Goal: Task Accomplishment & Management: Complete application form

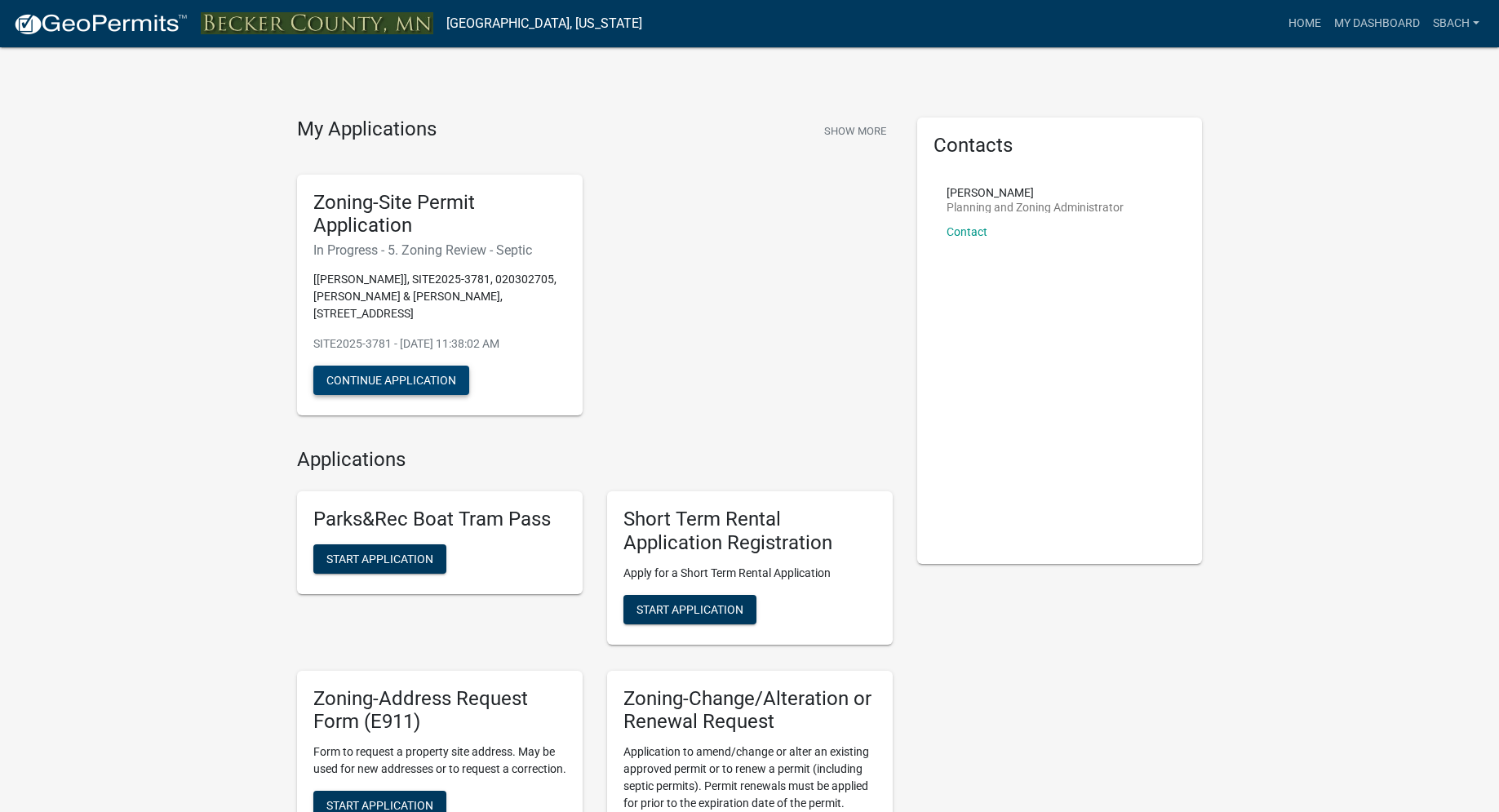
click at [403, 385] on button "Continue Application" at bounding box center [391, 380] width 155 height 30
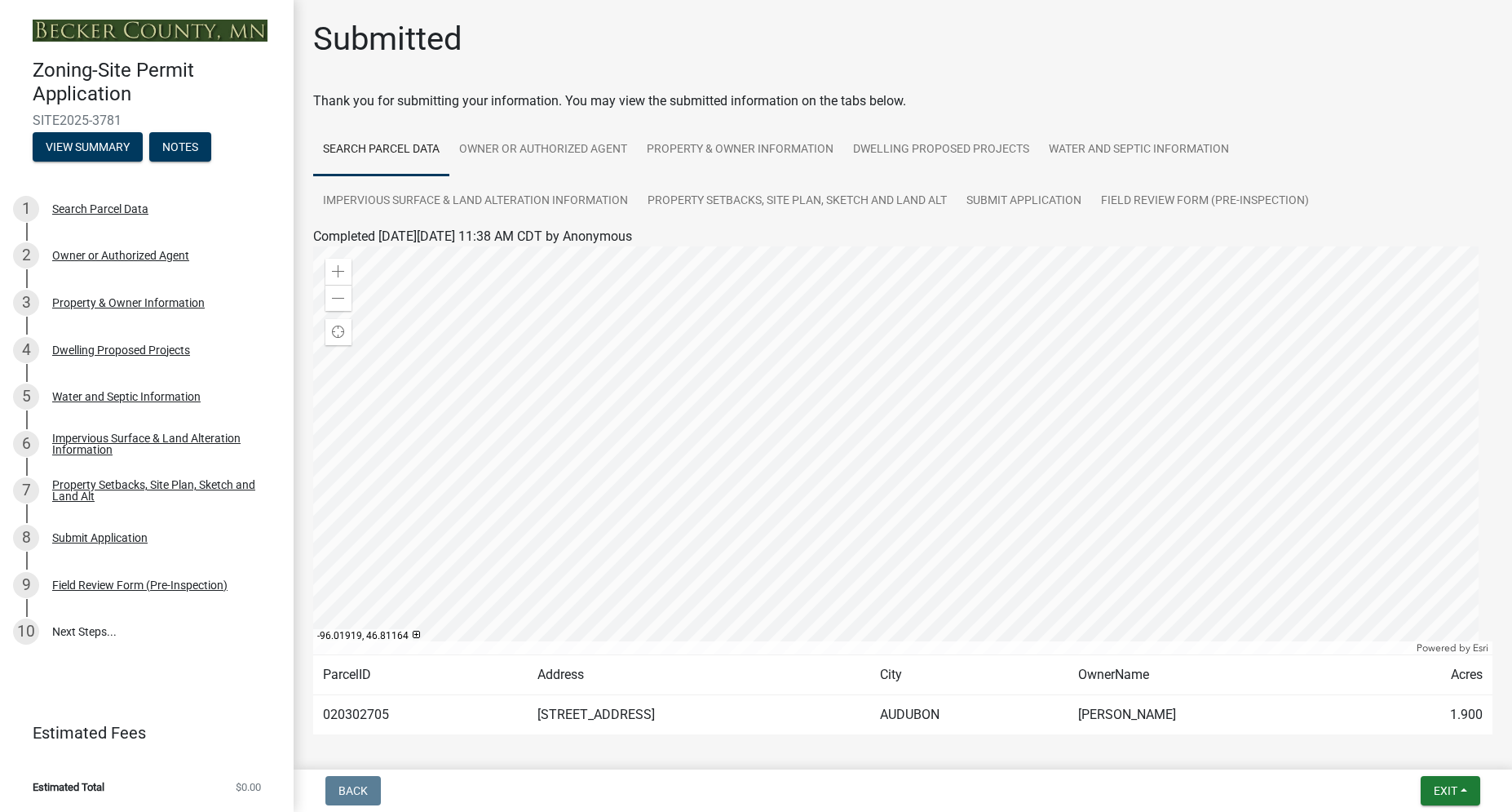
scroll to position [68, 0]
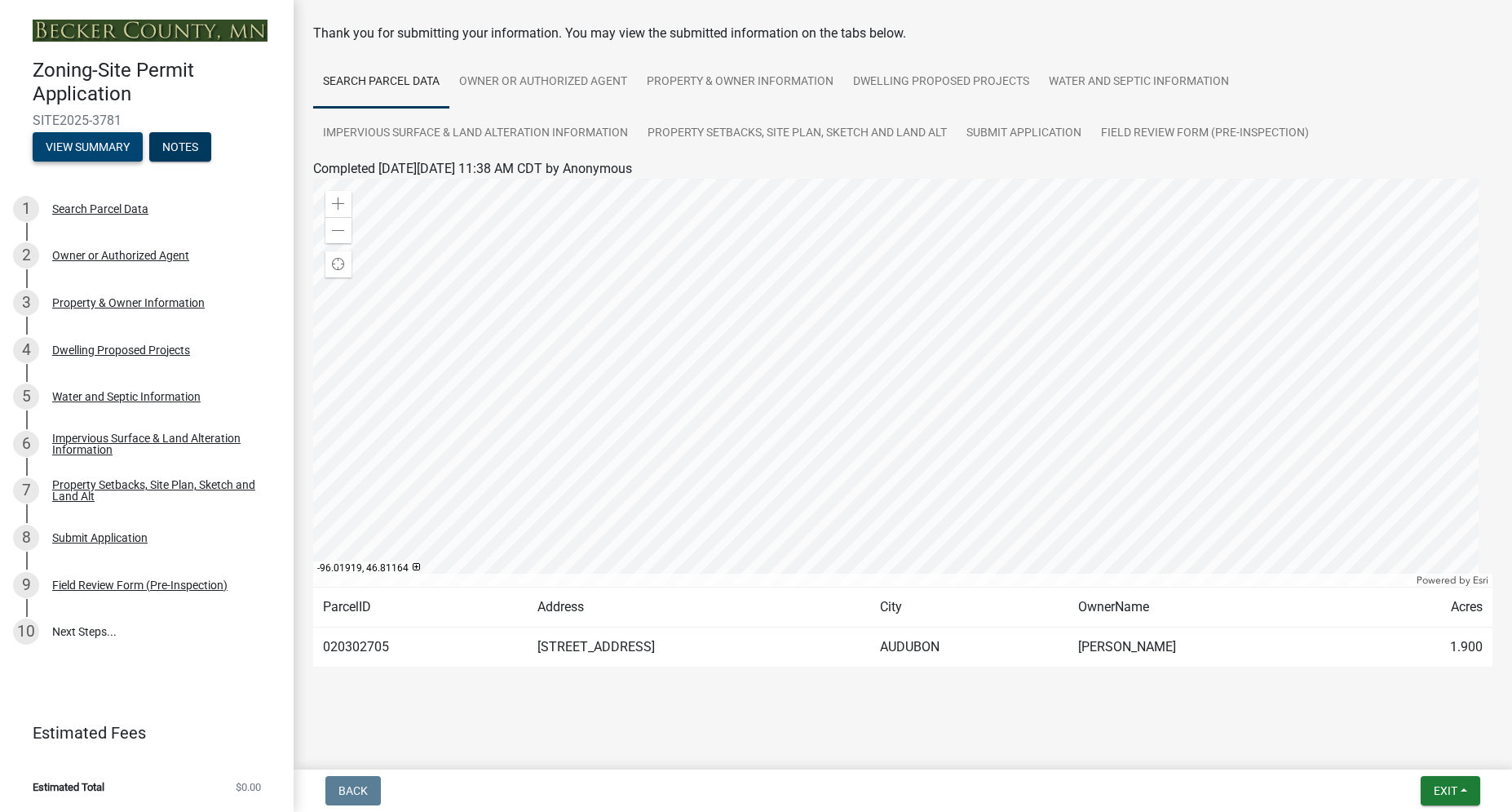
click at [80, 144] on button "View Summary" at bounding box center [88, 147] width 110 height 30
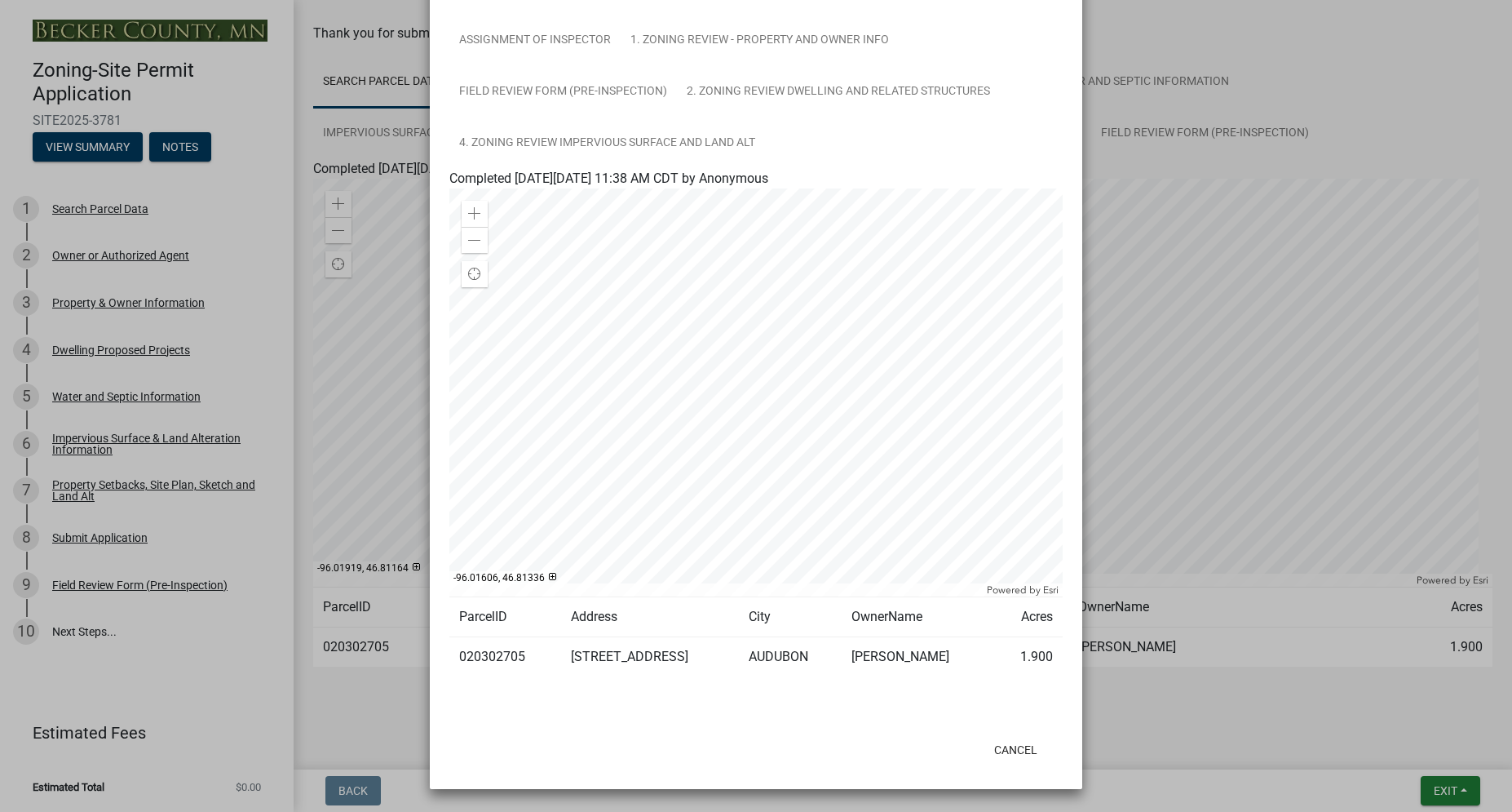
scroll to position [43, 0]
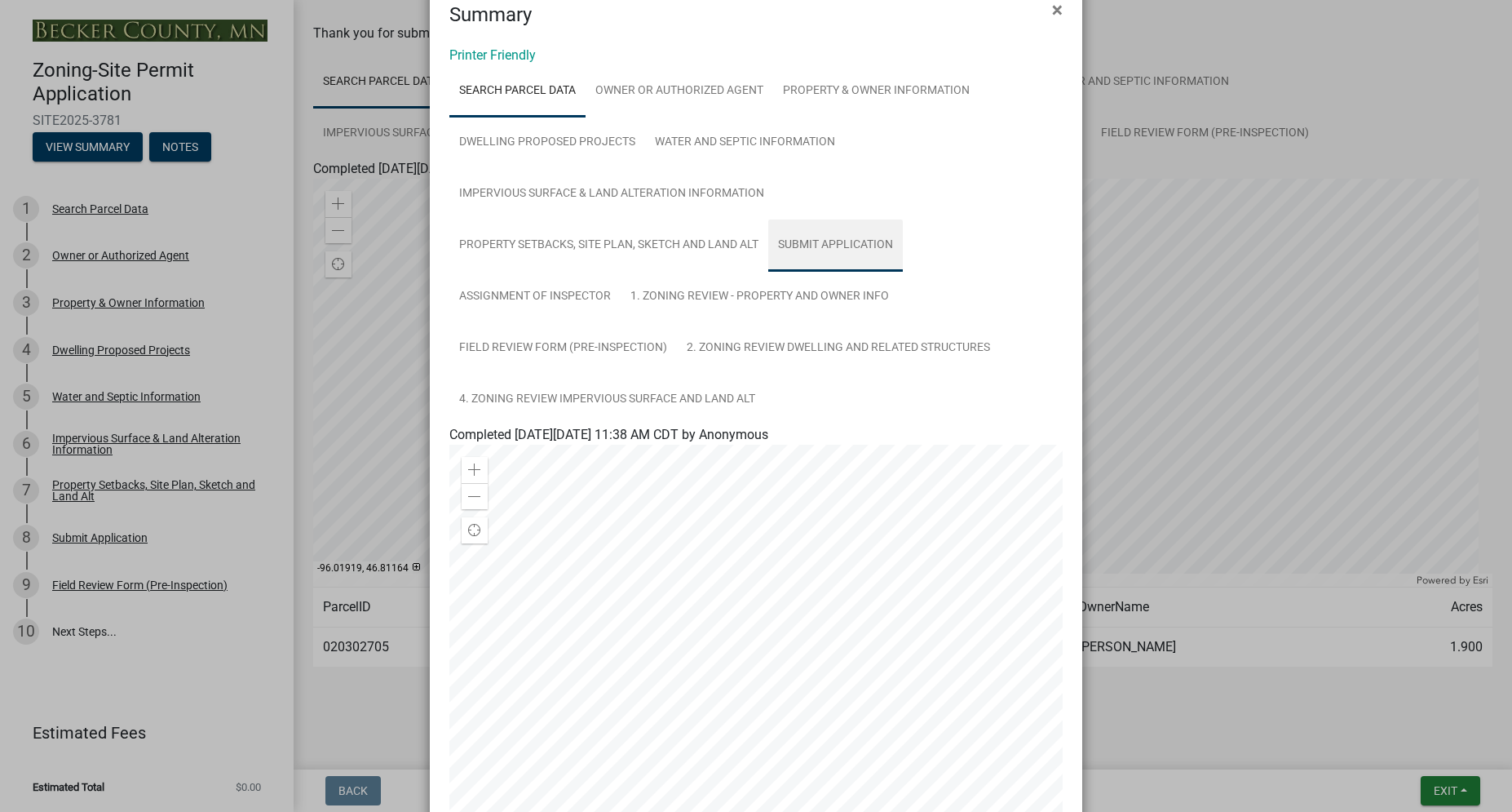
click at [821, 245] on link "Submit Application" at bounding box center [835, 246] width 135 height 52
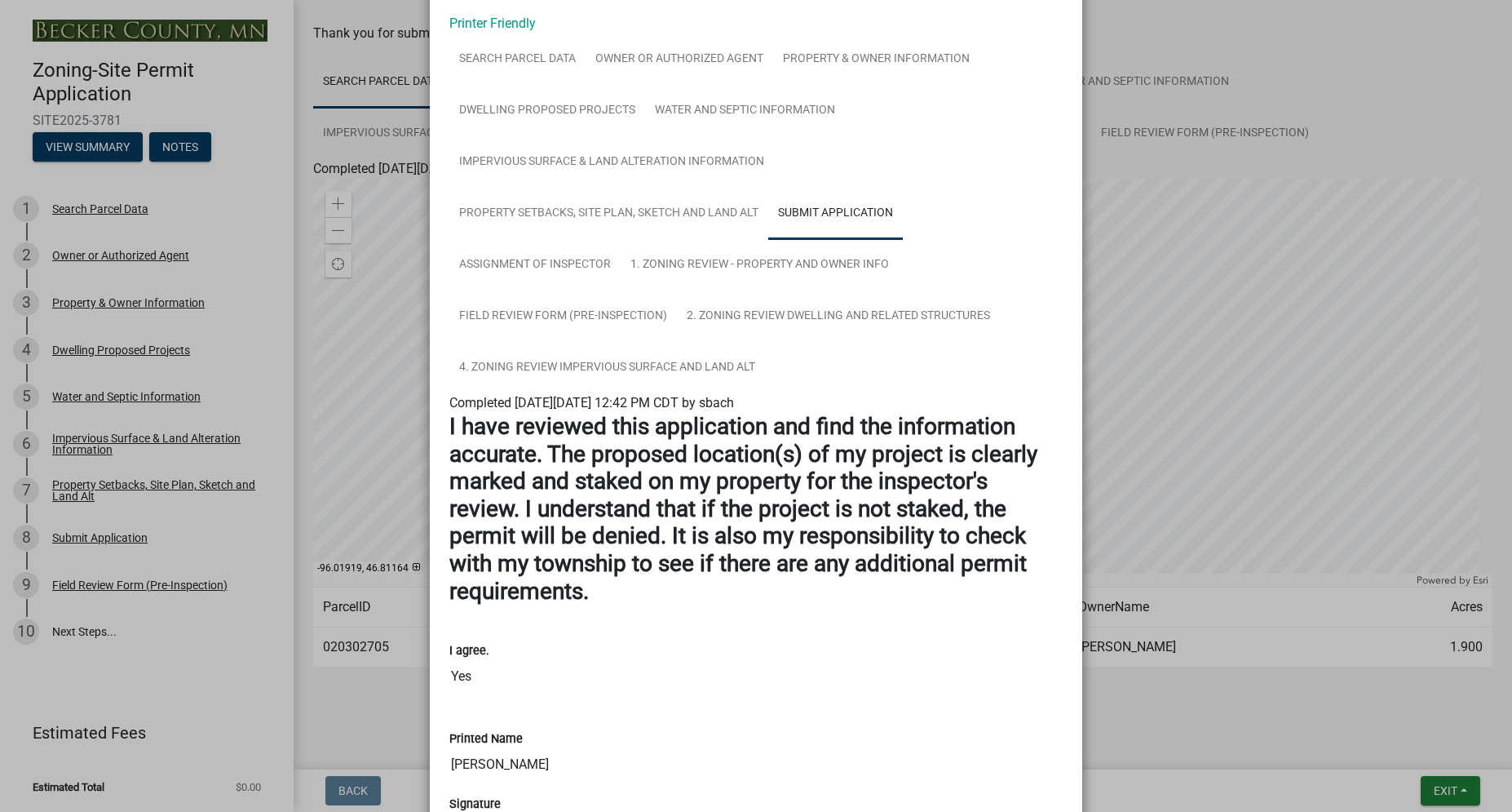
scroll to position [0, 0]
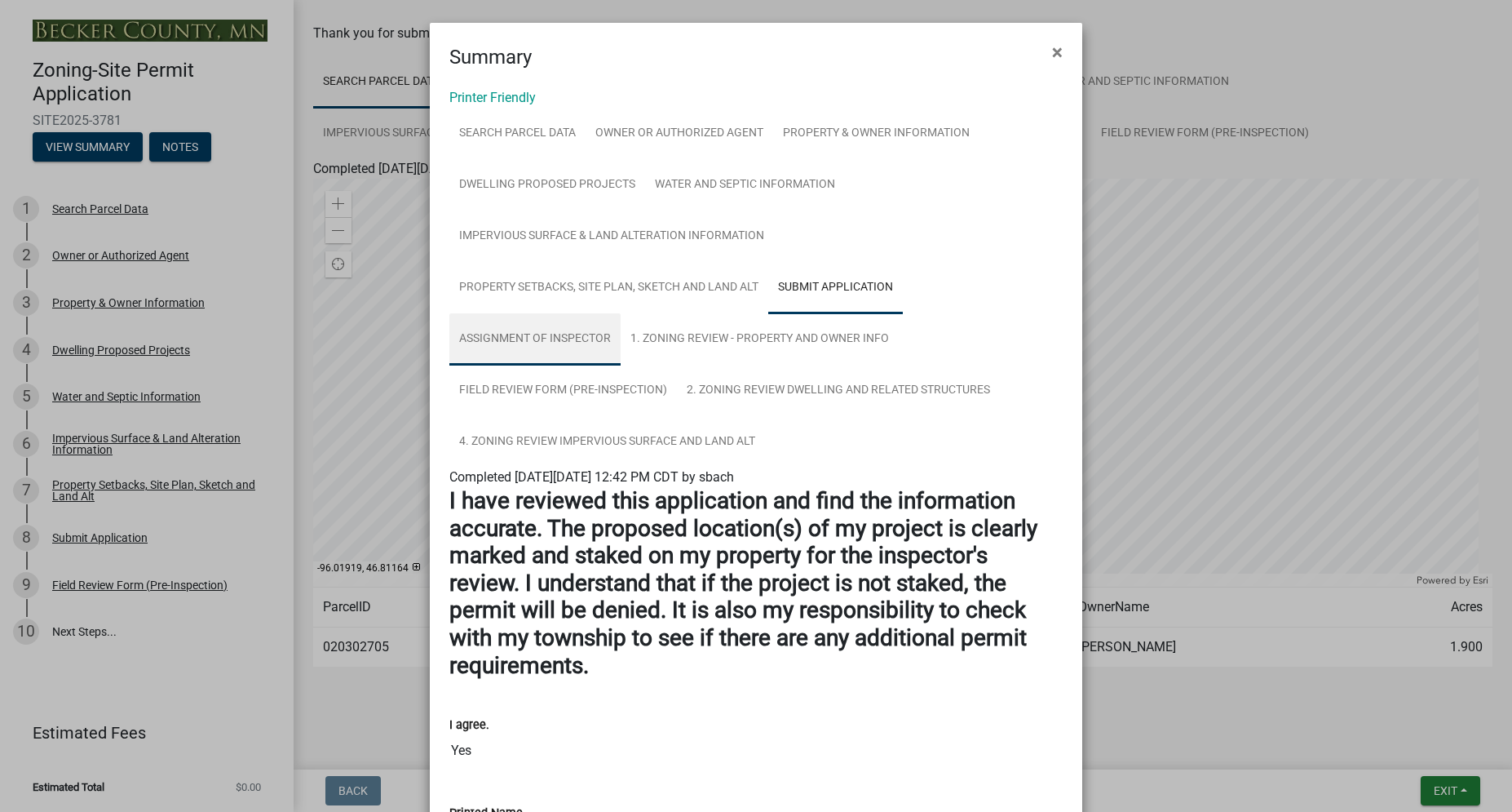
click at [519, 327] on link "Assignment of Inspector" at bounding box center [535, 340] width 171 height 52
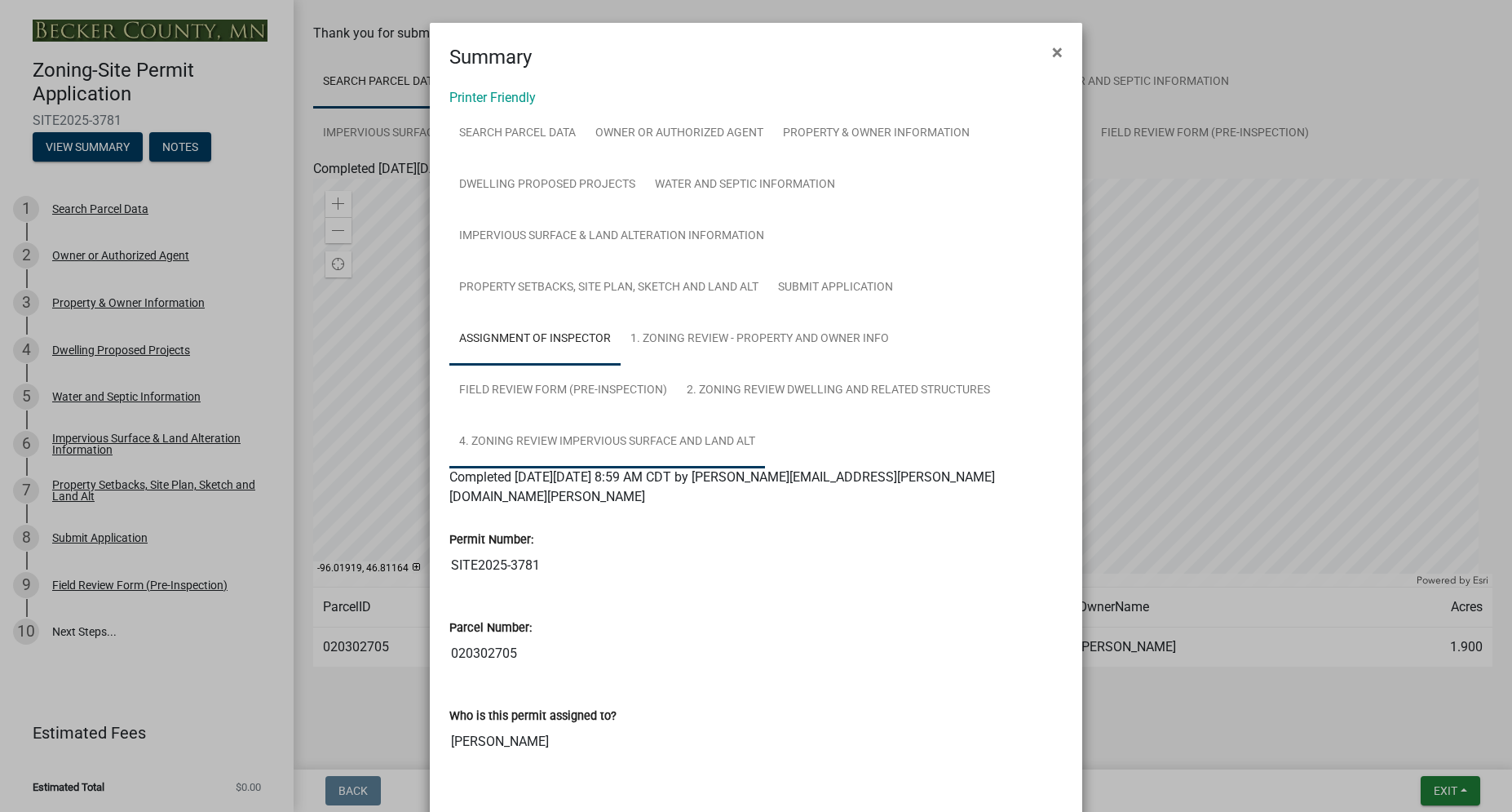
scroll to position [62, 0]
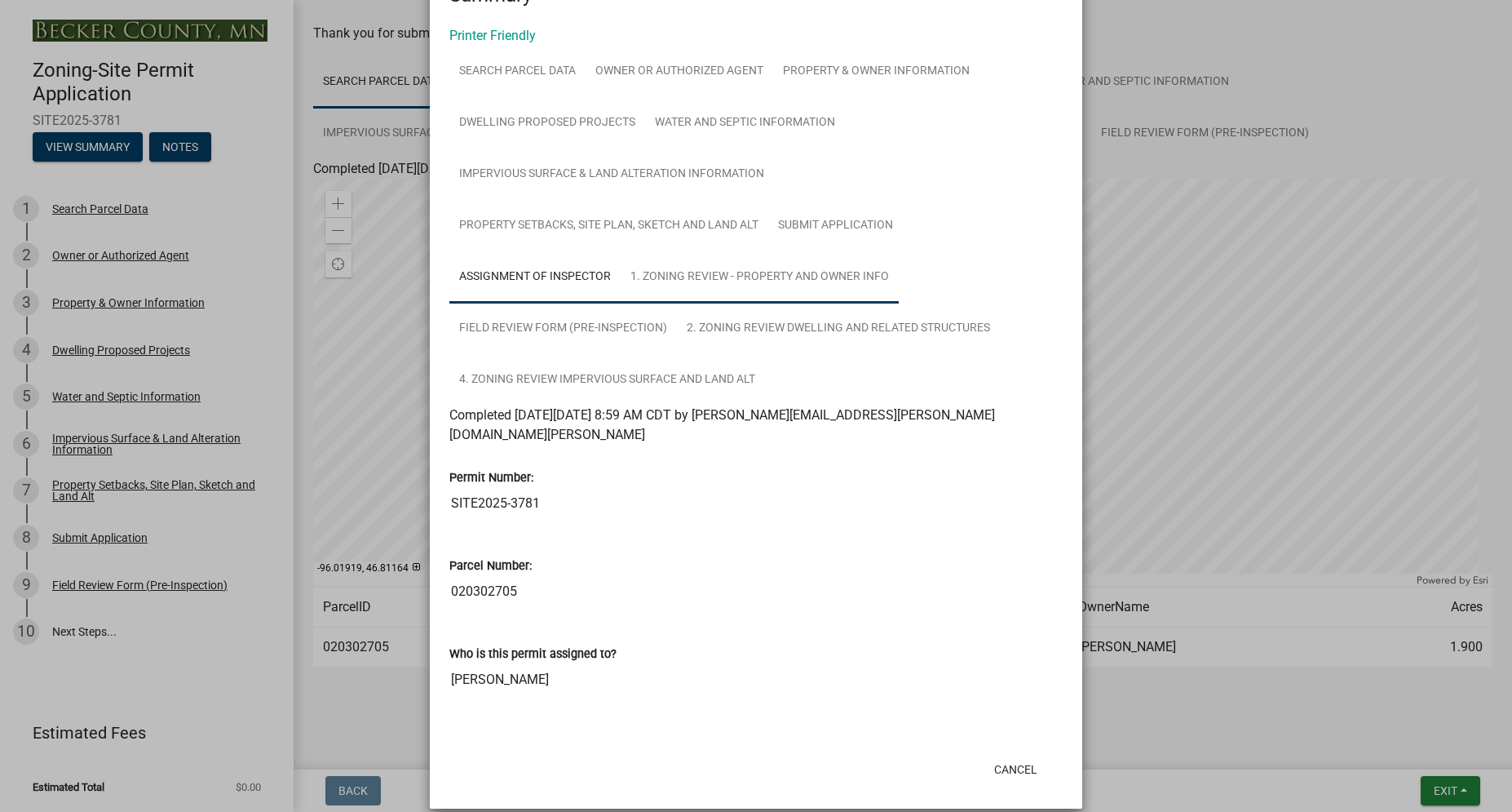
click at [689, 270] on link "1. Zoning Review - Property and Owner Info" at bounding box center [759, 277] width 278 height 52
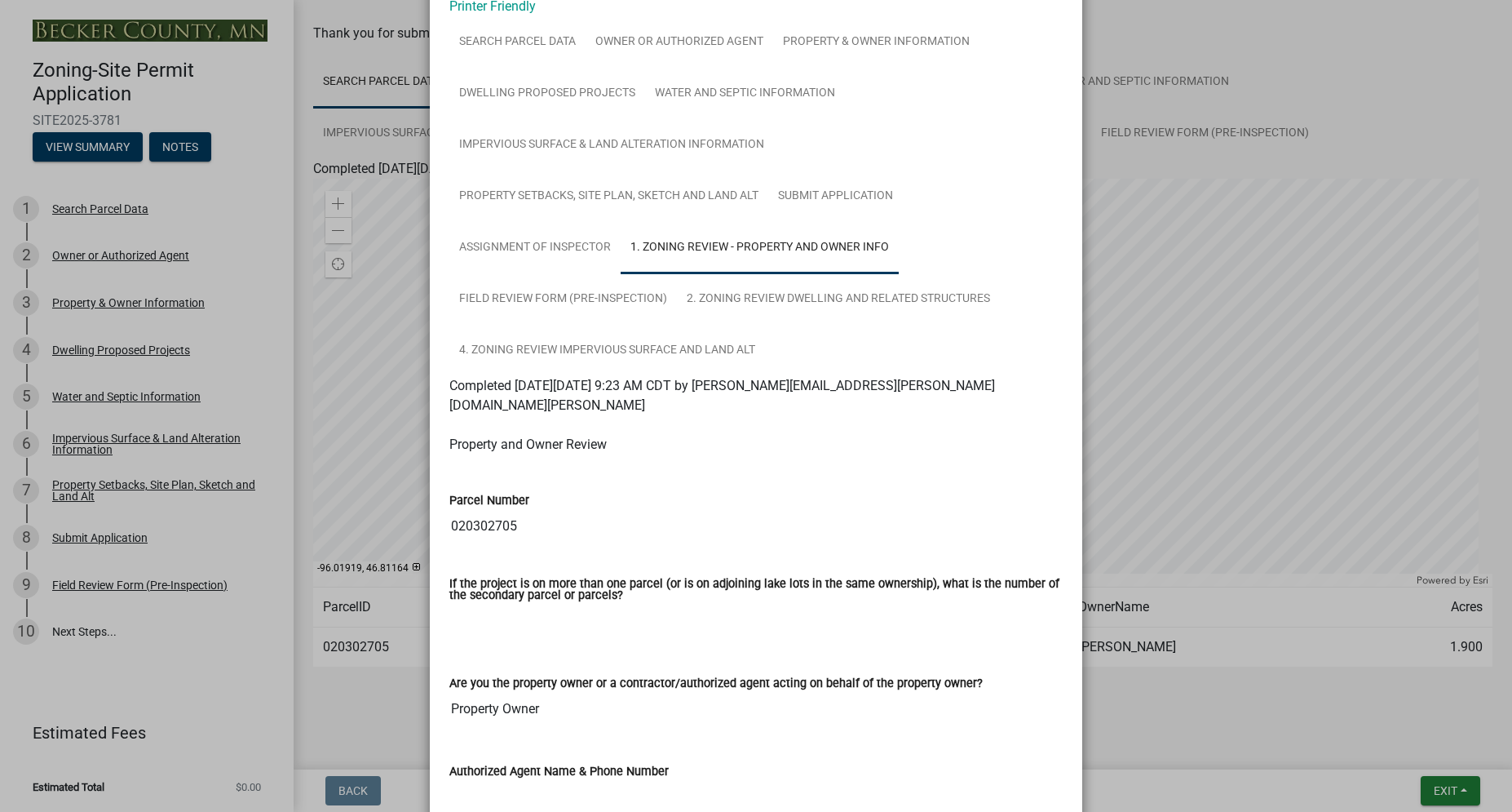
scroll to position [63, 0]
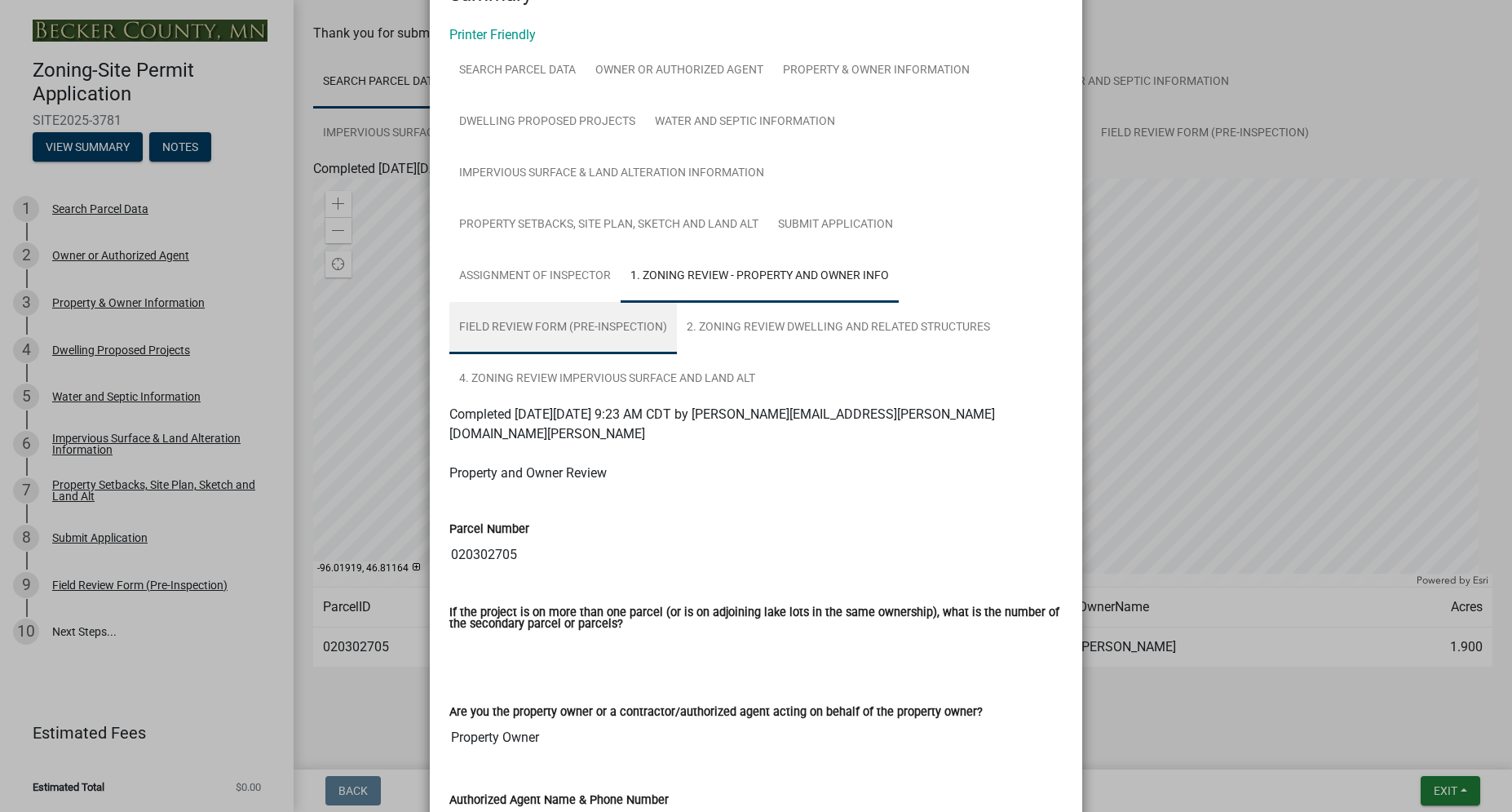
click at [552, 330] on link "Field Review Form (Pre-Inspection)" at bounding box center [563, 328] width 227 height 52
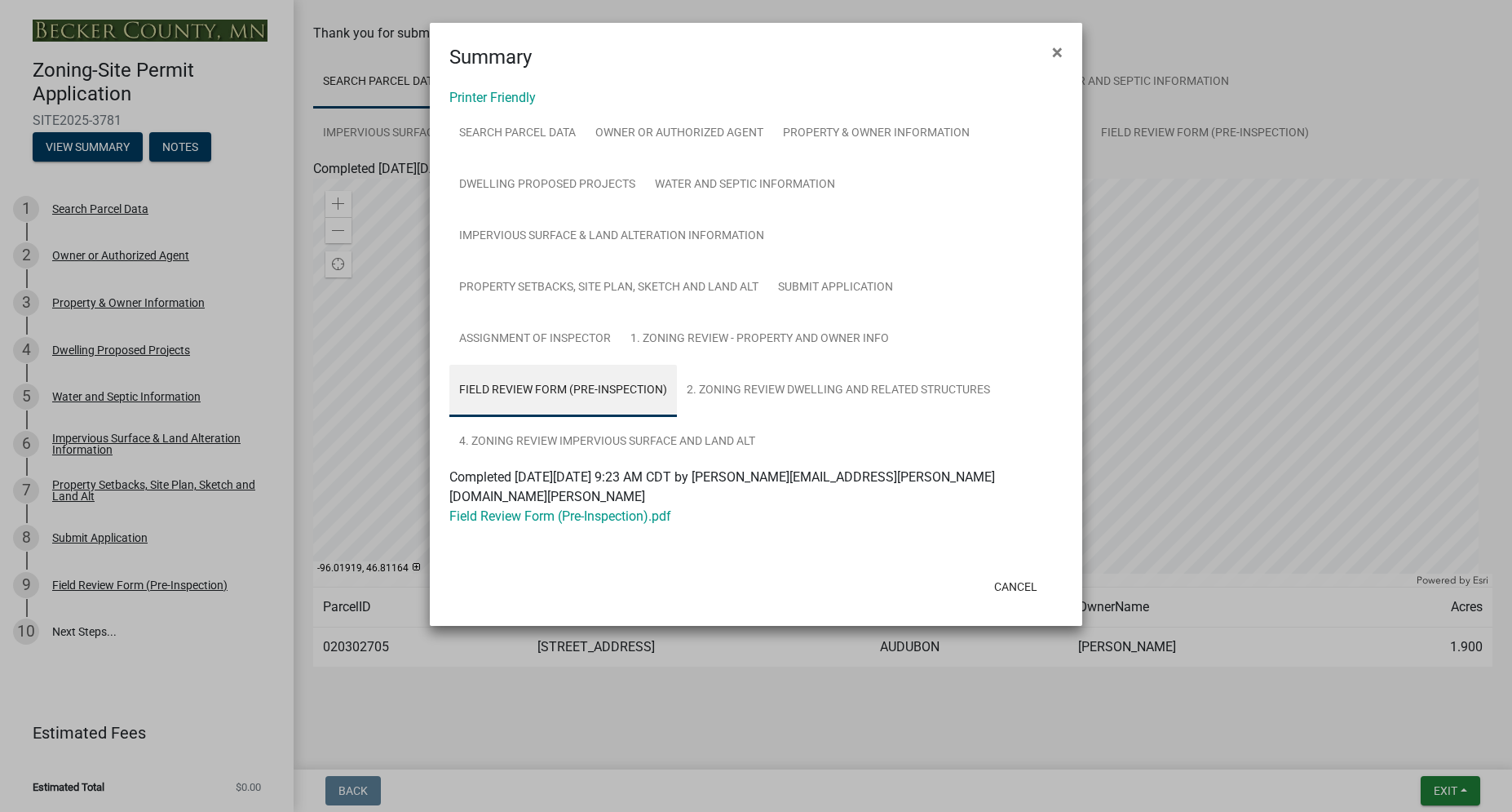
scroll to position [0, 0]
click at [626, 508] on link "Field Review Form (Pre-Inspection).pdf" at bounding box center [561, 516] width 222 height 16
click at [1057, 51] on span "×" at bounding box center [1057, 52] width 10 height 23
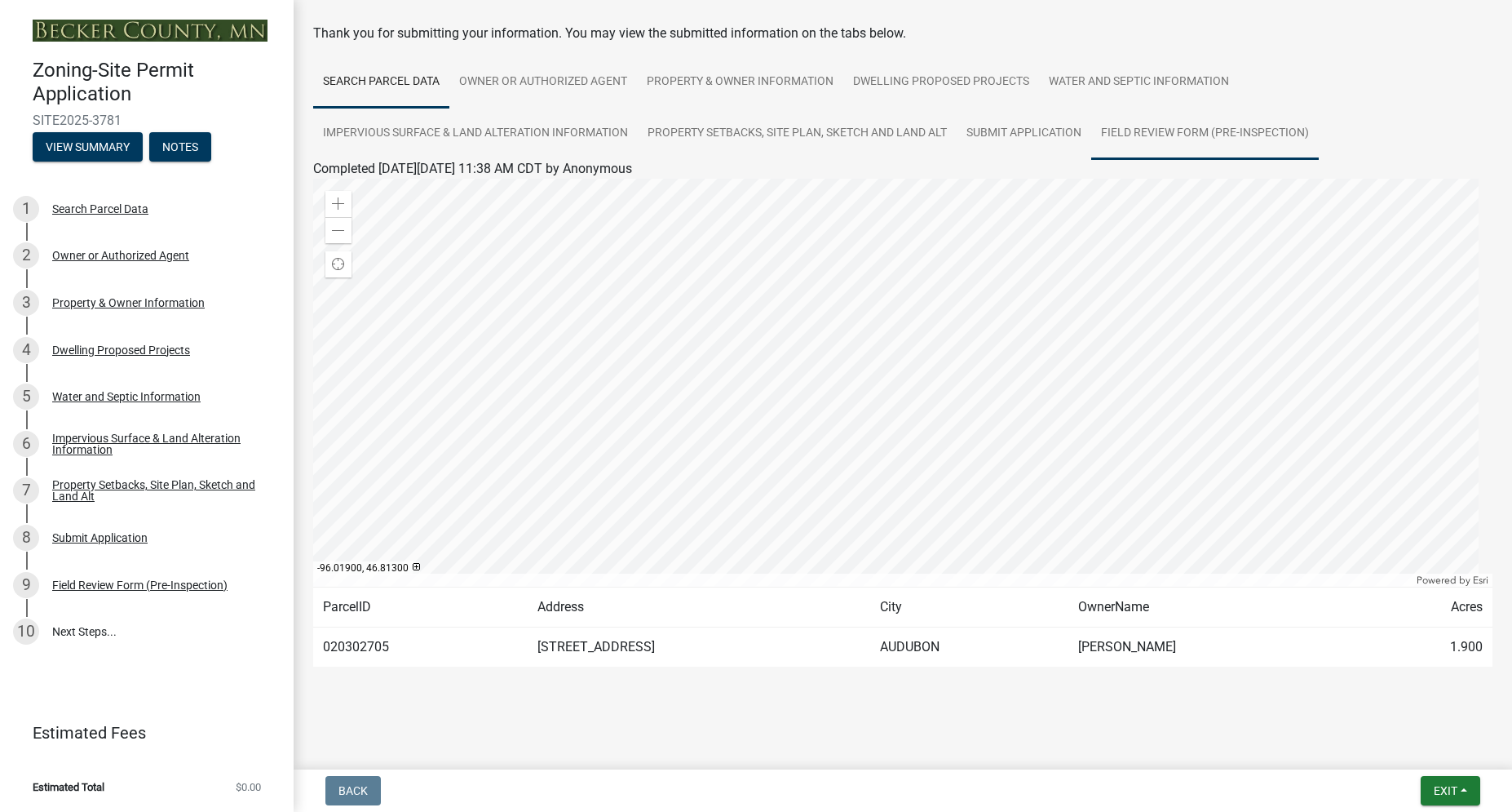
click at [1160, 135] on link "Field Review Form (Pre-Inspection)" at bounding box center [1205, 134] width 227 height 52
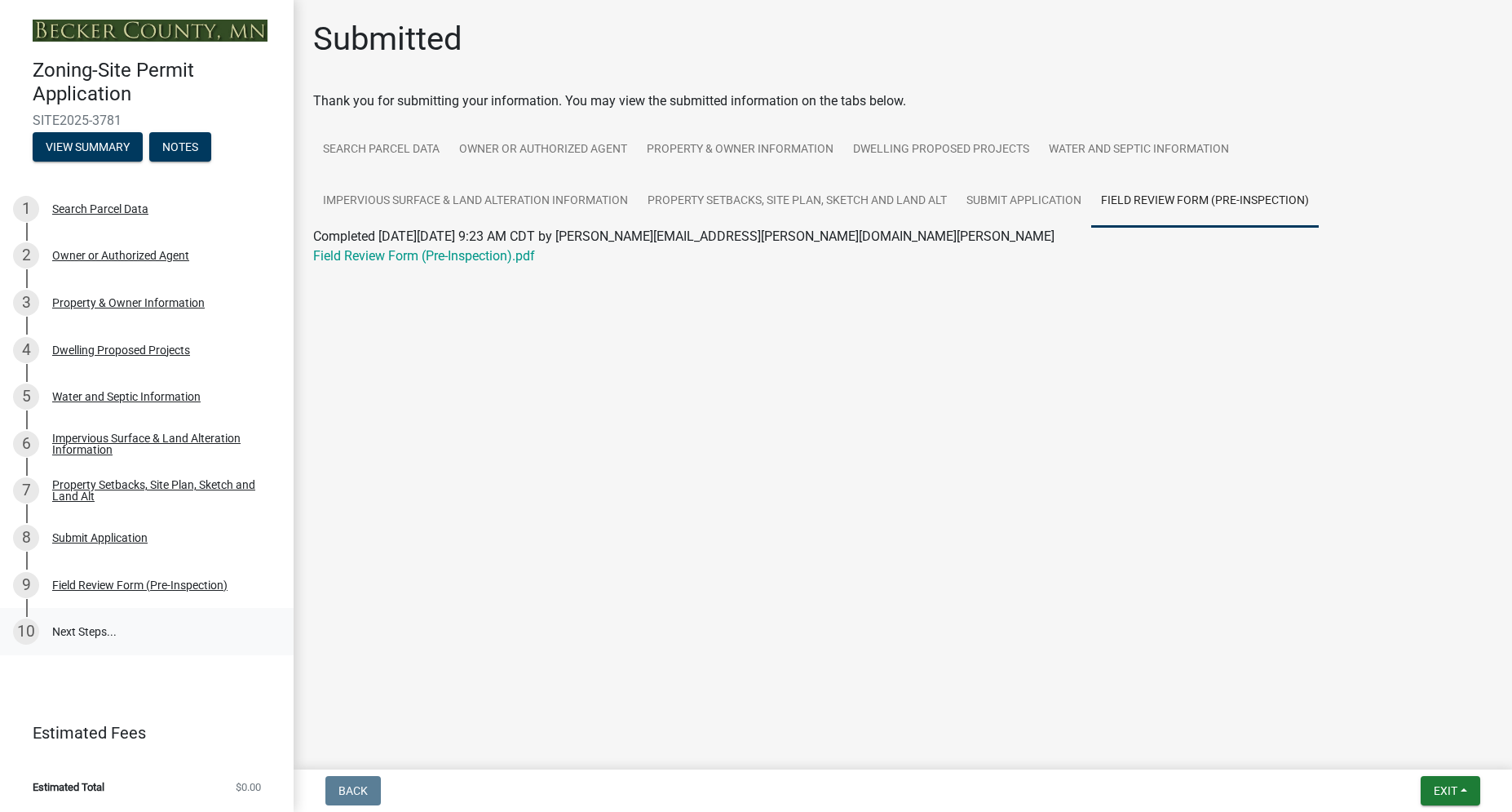
click at [94, 627] on link "10 Next Steps..." at bounding box center [147, 631] width 293 height 47
click at [64, 632] on link "10 Next Steps..." at bounding box center [147, 631] width 293 height 47
click at [34, 627] on div "10" at bounding box center [26, 631] width 26 height 26
click at [85, 636] on link "10 Next Steps..." at bounding box center [147, 631] width 293 height 47
click at [82, 630] on link "10 Next Steps..." at bounding box center [147, 631] width 293 height 47
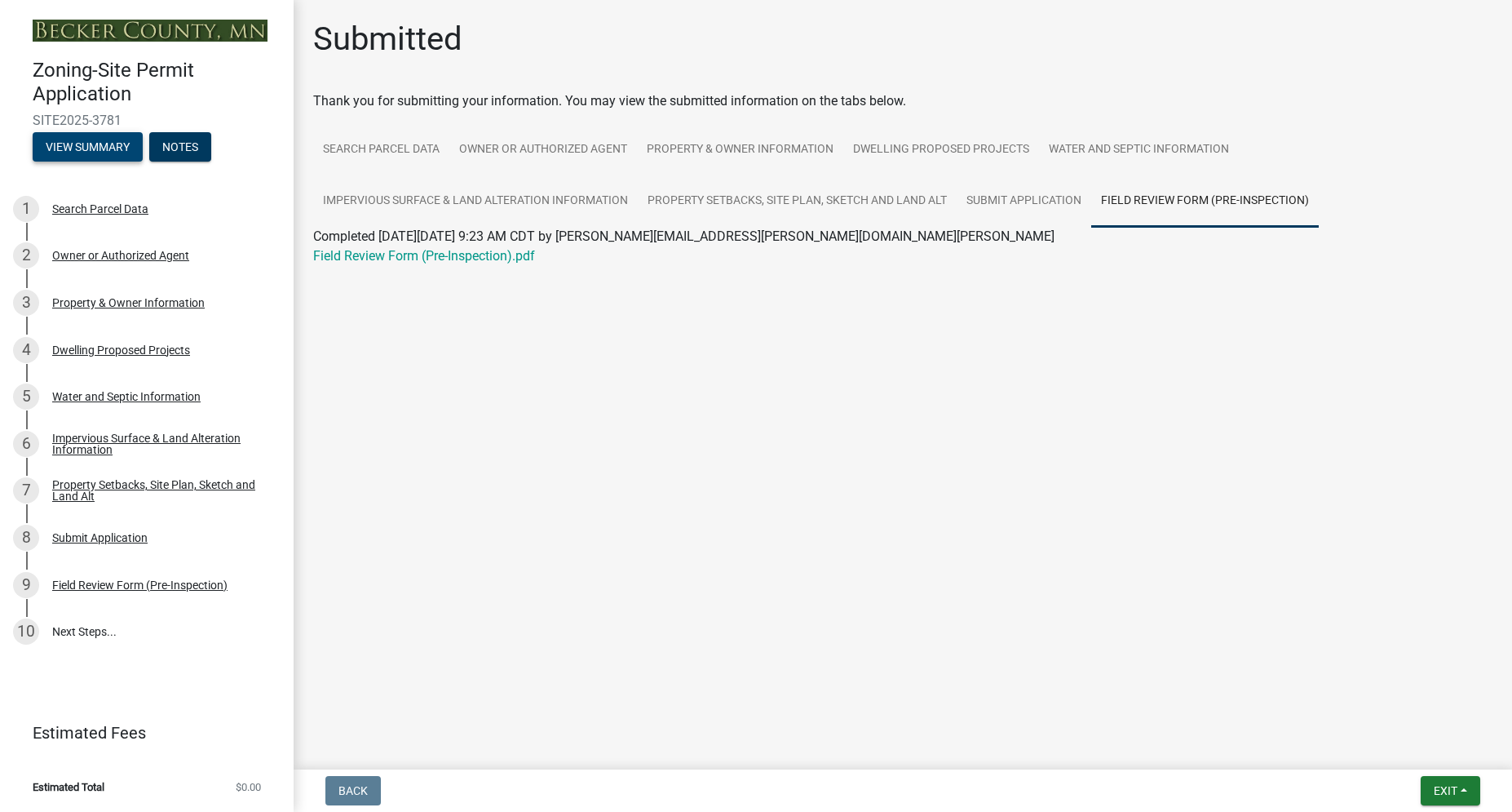
click at [117, 140] on button "View Summary" at bounding box center [88, 147] width 110 height 30
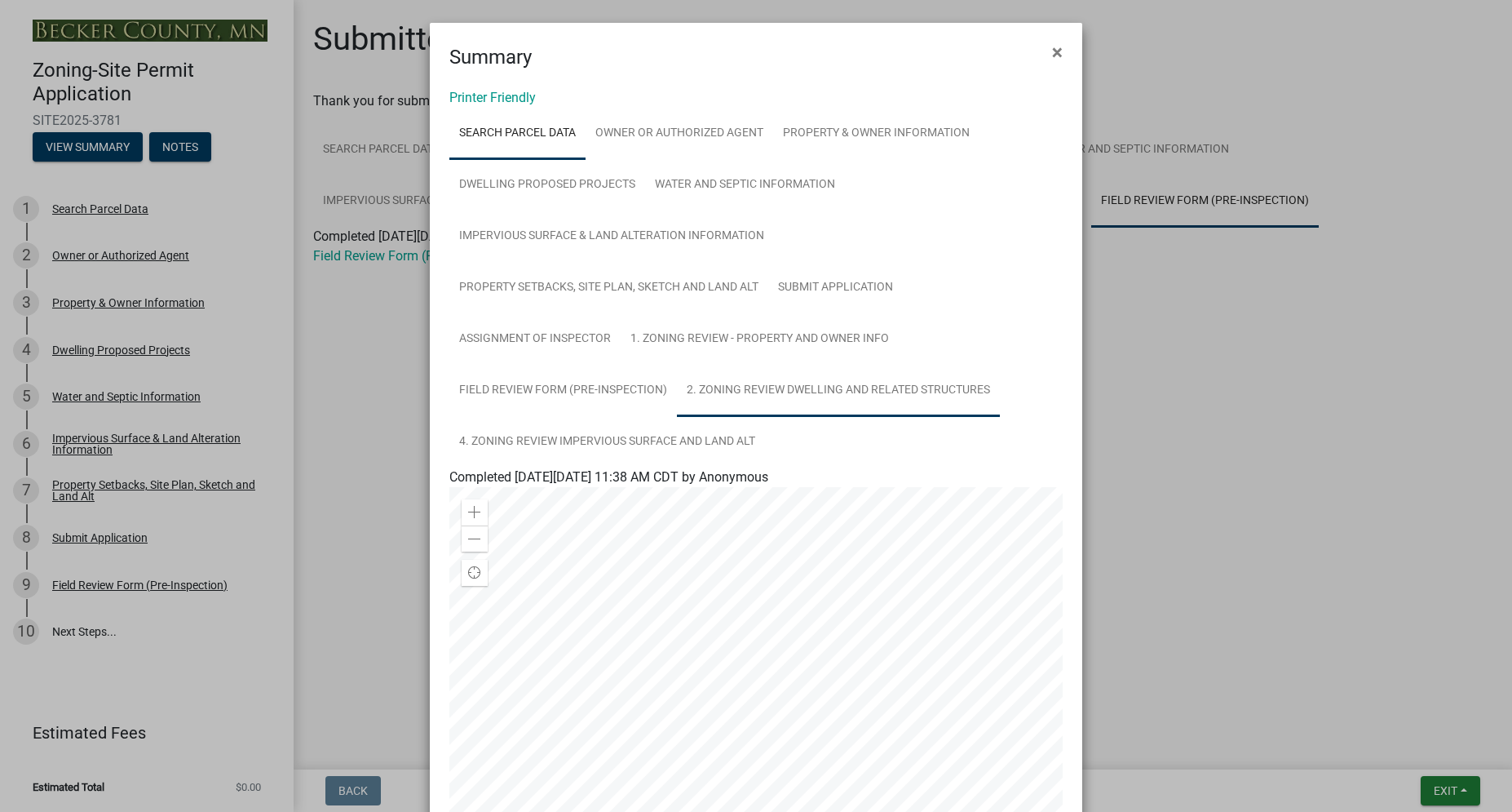
click at [774, 394] on link "2. Zoning Review Dwelling and Related Structures" at bounding box center [838, 391] width 323 height 52
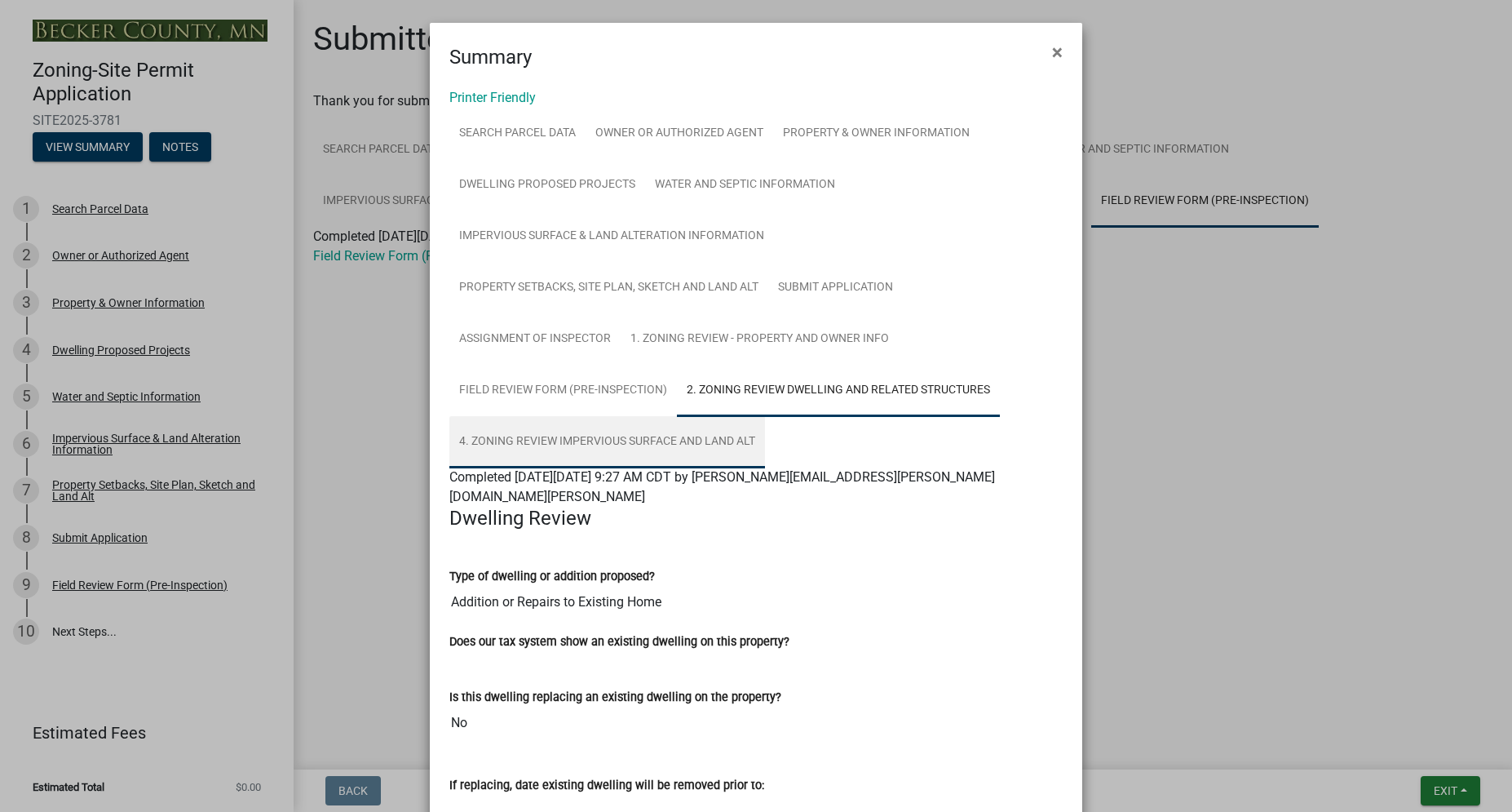
click at [606, 449] on link "4. Zoning Review Impervious Surface and Land Alt" at bounding box center [608, 442] width 316 height 52
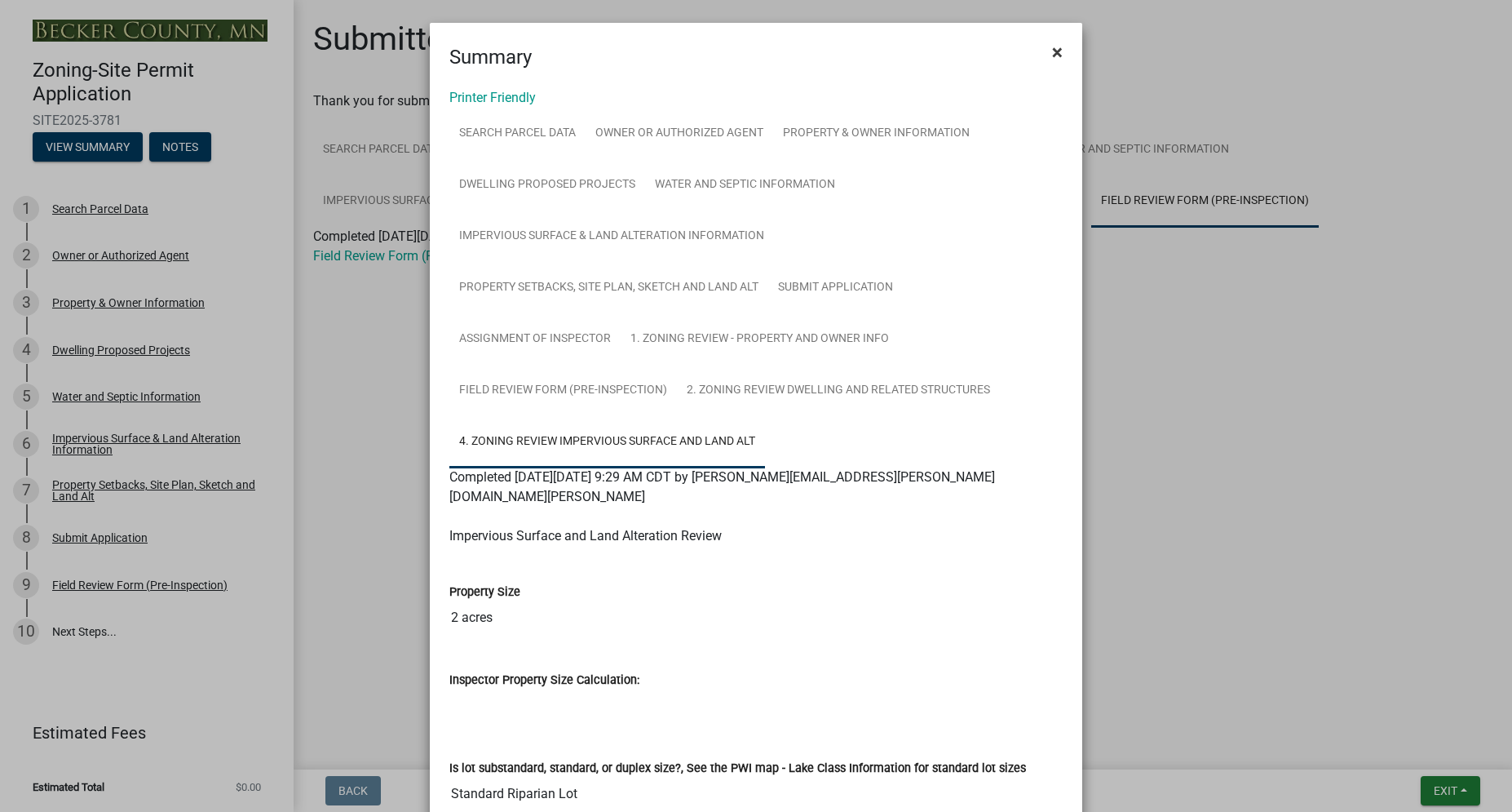
click at [1052, 55] on span "×" at bounding box center [1057, 52] width 10 height 23
